Goal: Book appointment/travel/reservation

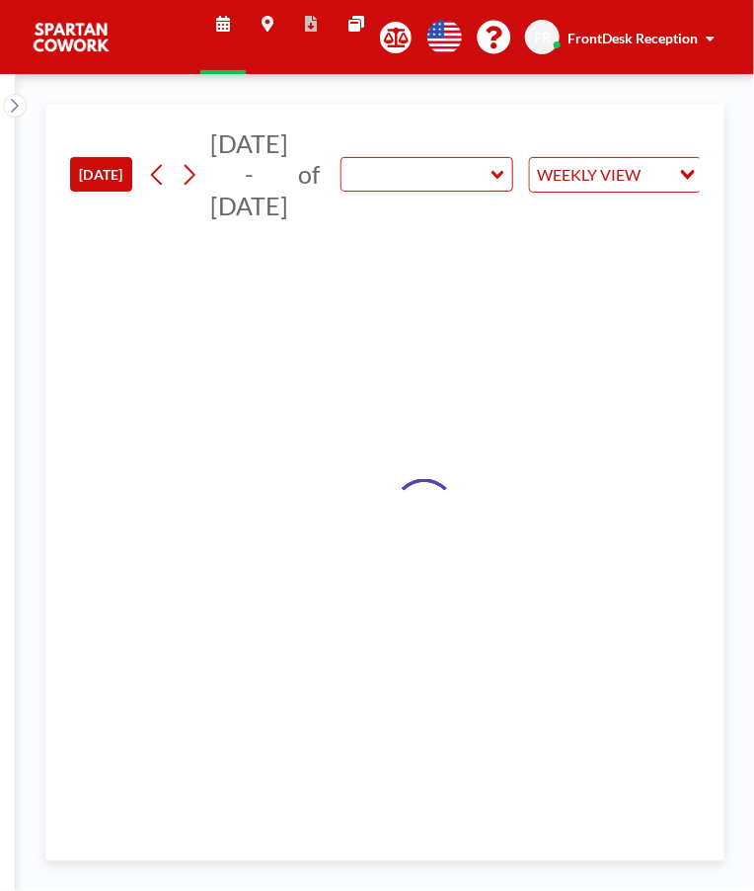
type input "Meeting Room"
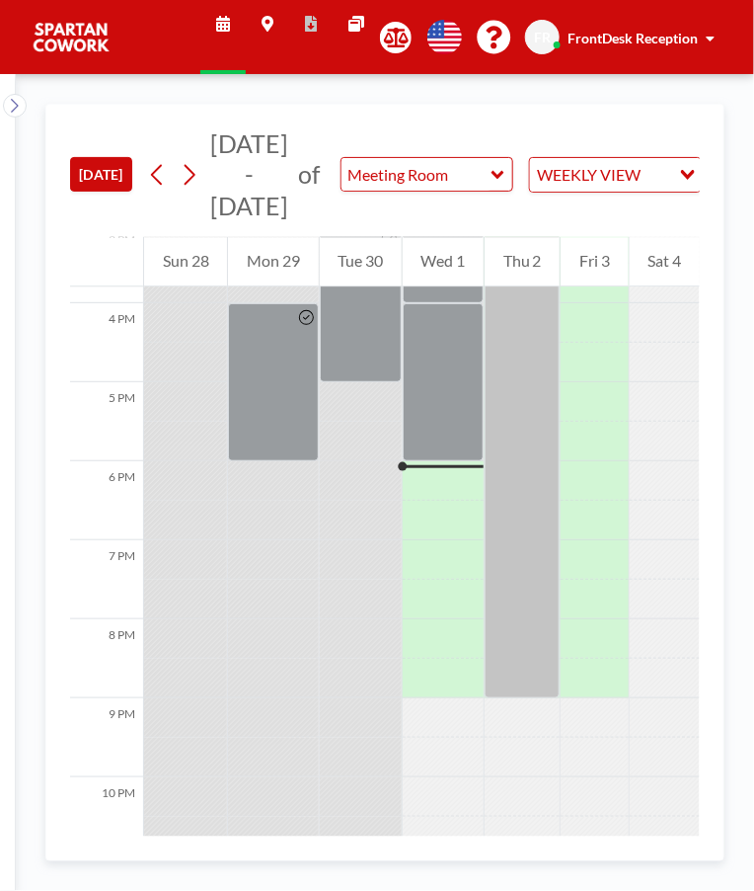
scroll to position [1250, 0]
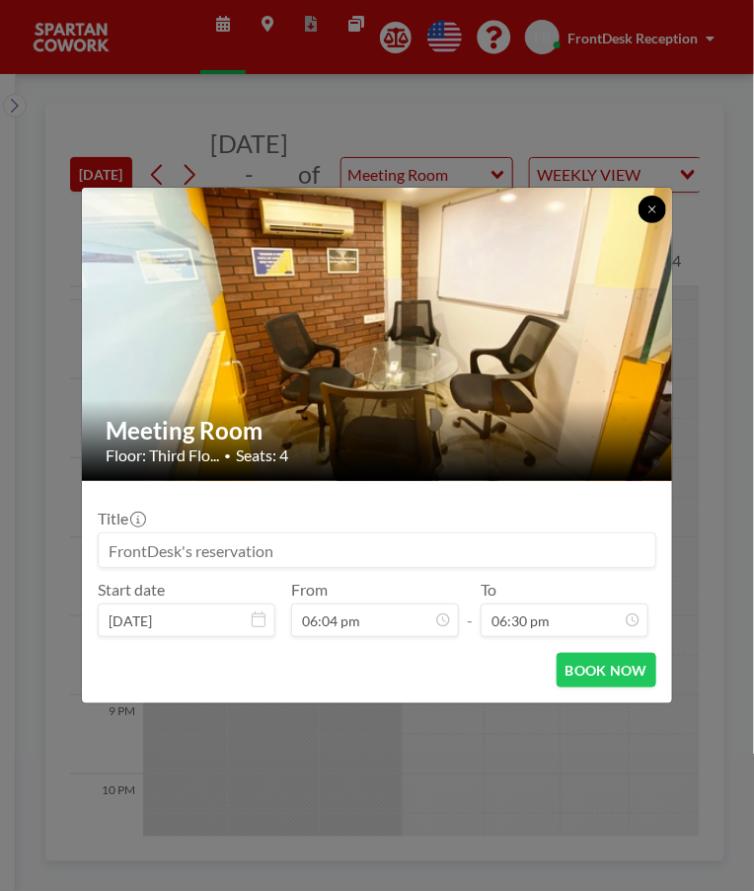
click at [655, 217] on button at bounding box center [653, 209] width 28 height 28
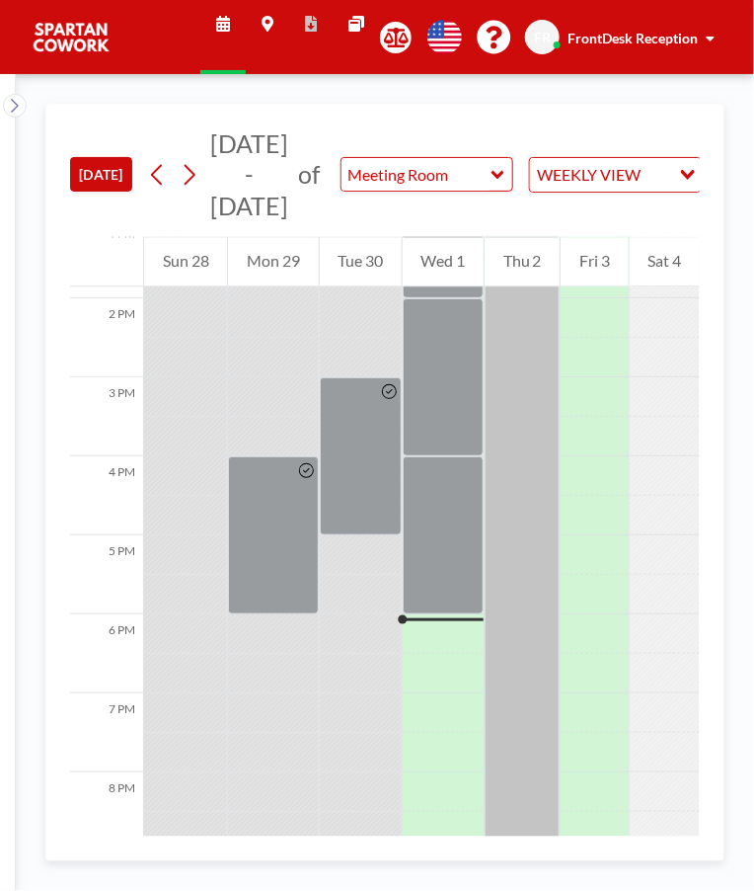
scroll to position [1064, 0]
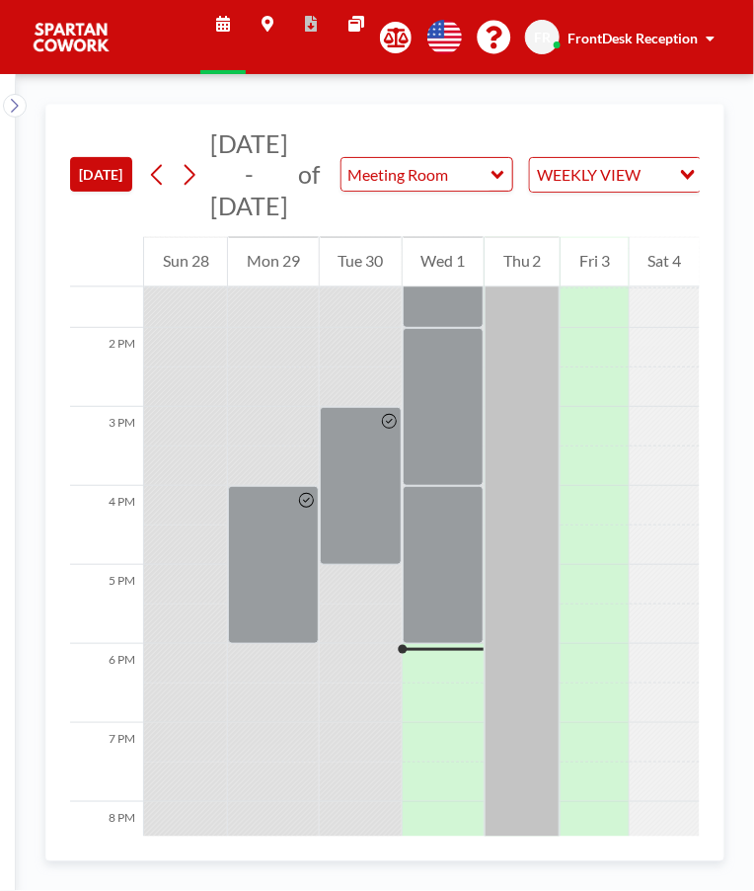
click at [365, 516] on div at bounding box center [361, 486] width 82 height 158
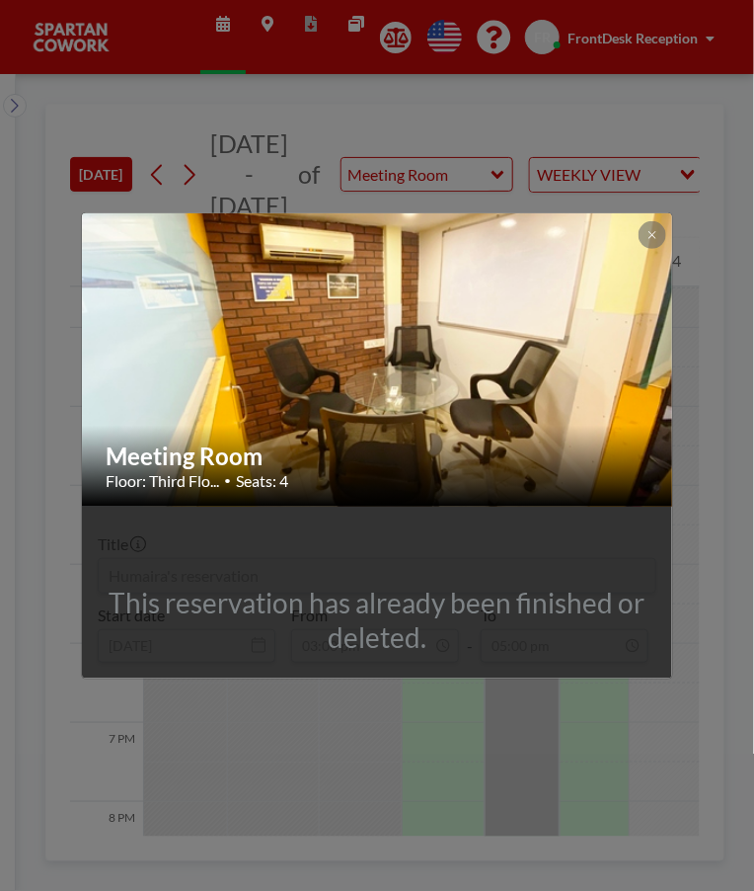
click at [652, 232] on icon at bounding box center [653, 235] width 12 height 12
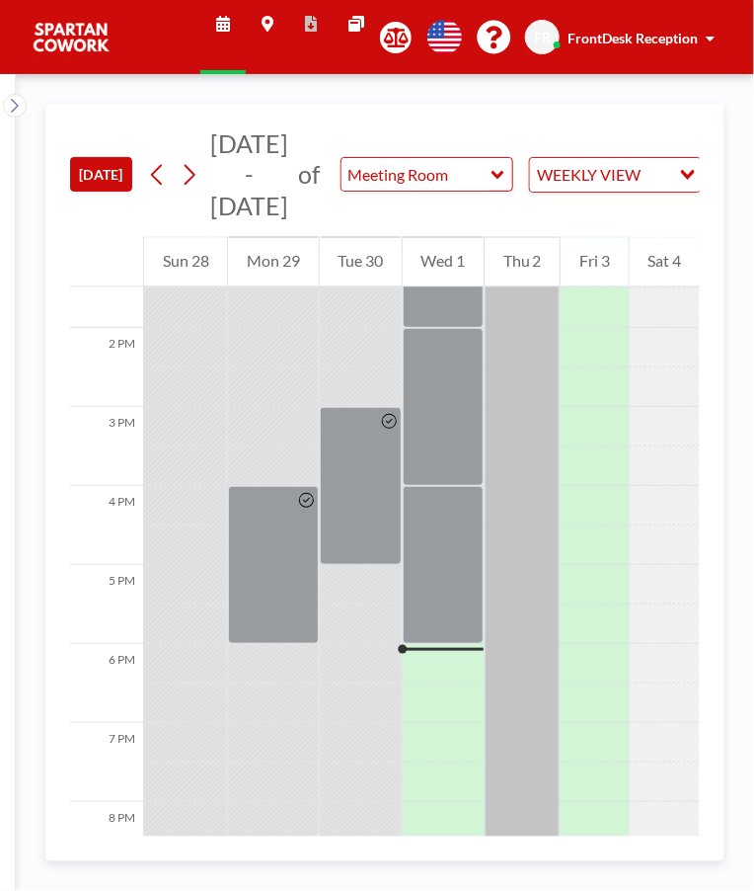
click at [291, 555] on div at bounding box center [273, 565] width 90 height 158
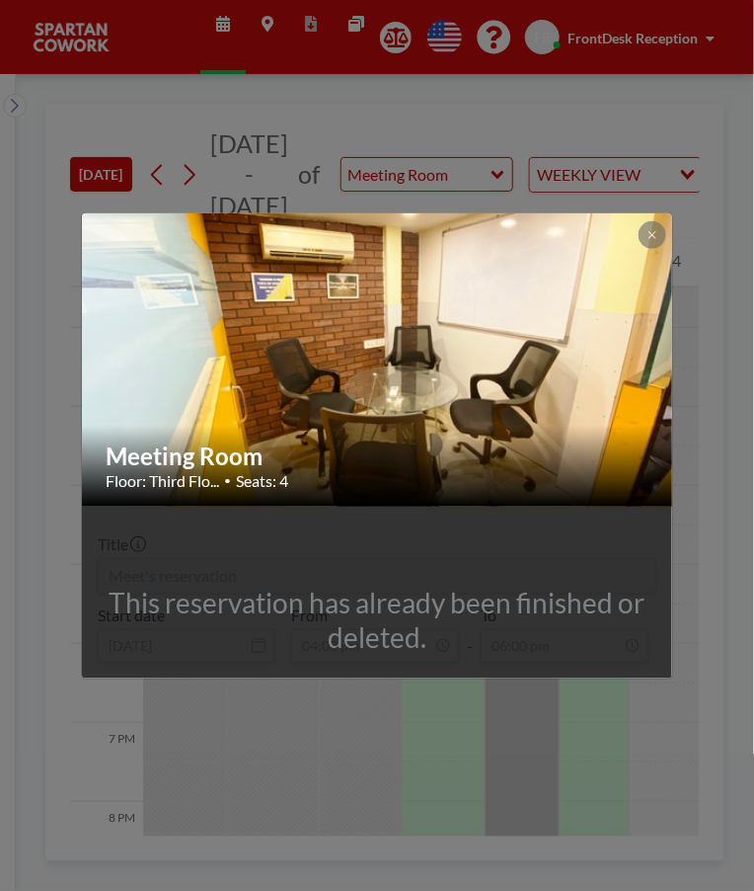
click at [652, 234] on icon at bounding box center [652, 234] width 7 height 7
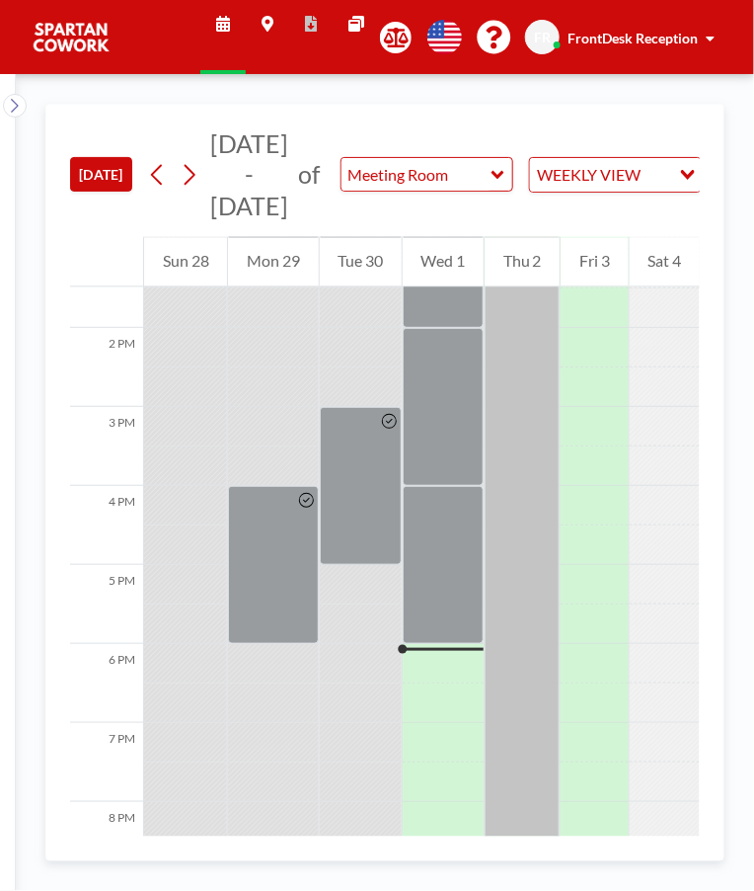
click at [439, 573] on div at bounding box center [443, 565] width 81 height 158
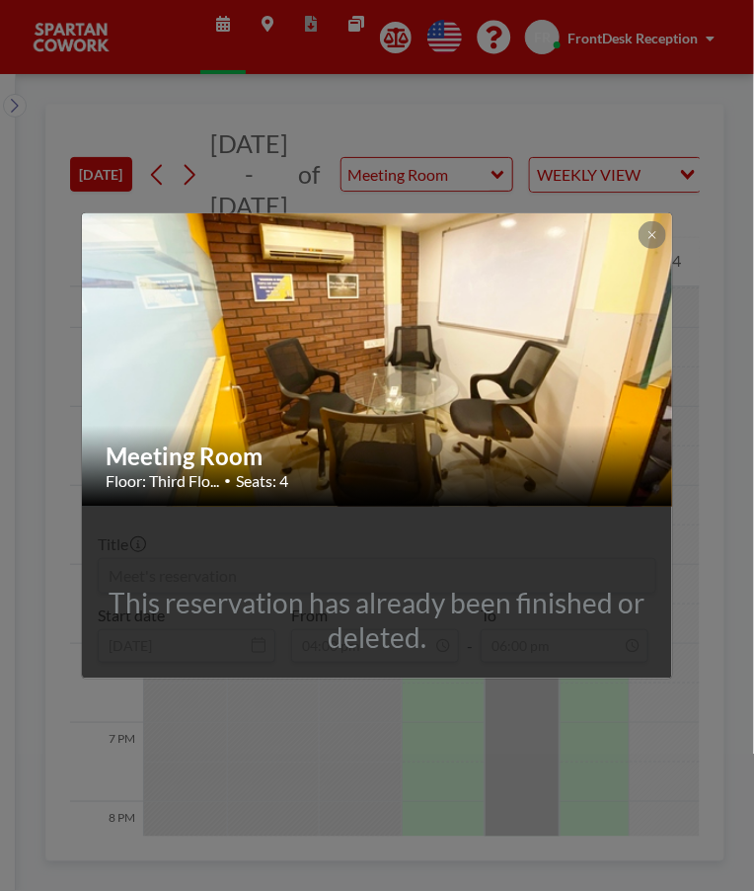
click at [649, 245] on button at bounding box center [653, 235] width 28 height 28
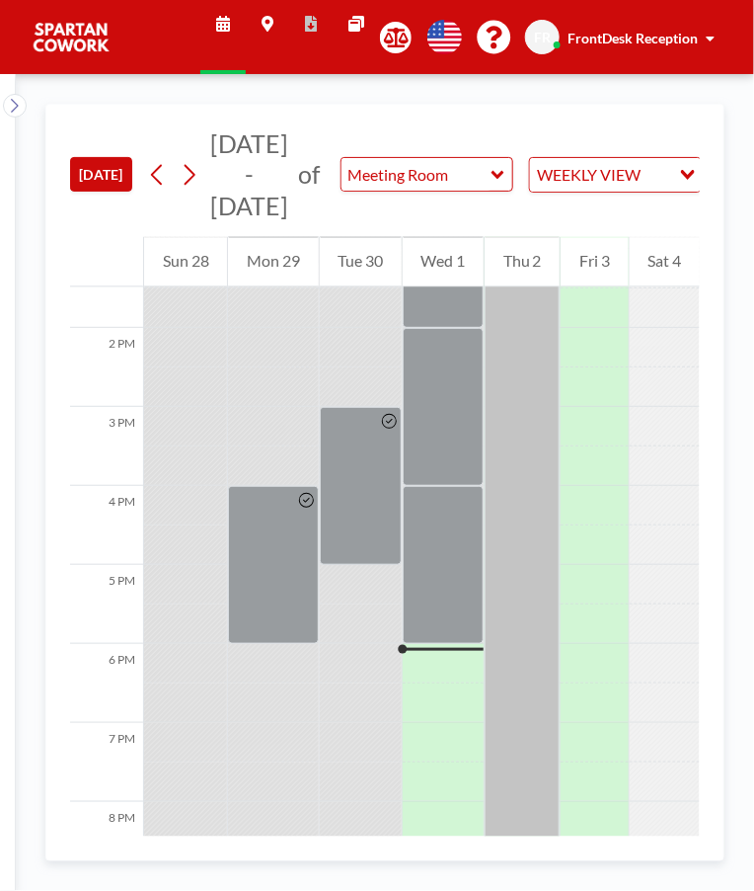
scroll to position [1250, 0]
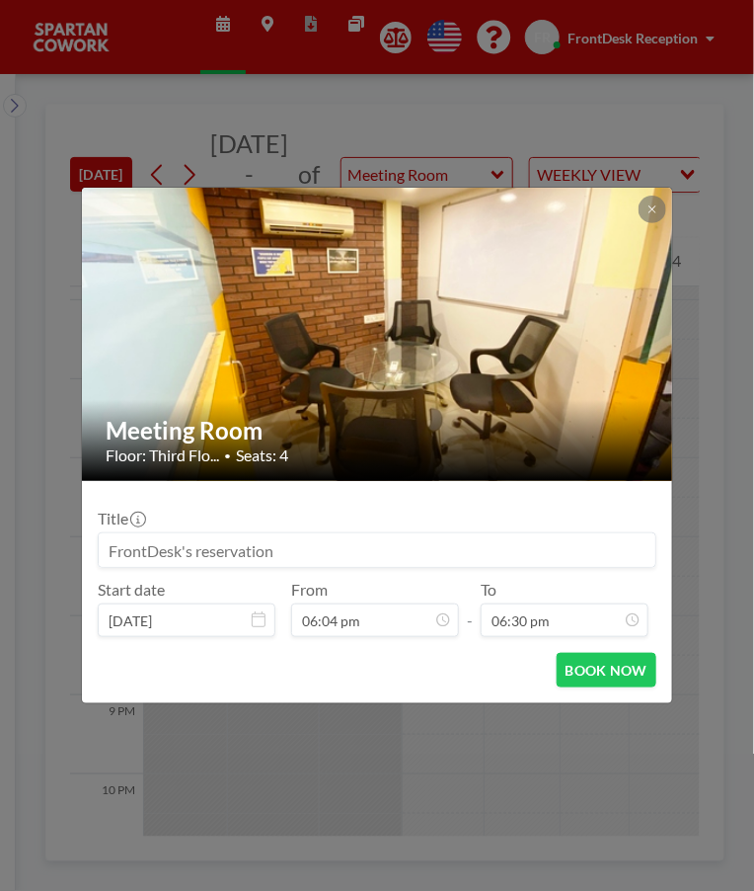
click at [632, 241] on img at bounding box center [378, 334] width 592 height 444
click at [656, 219] on button at bounding box center [653, 209] width 28 height 28
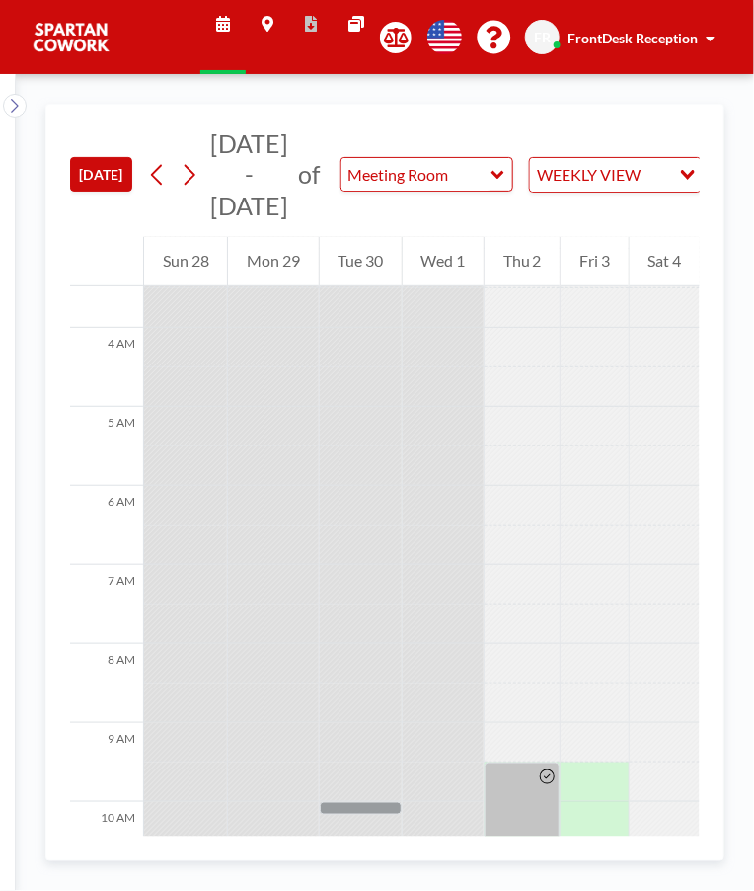
scroll to position [1250, 0]
